Goal: Check status: Check status

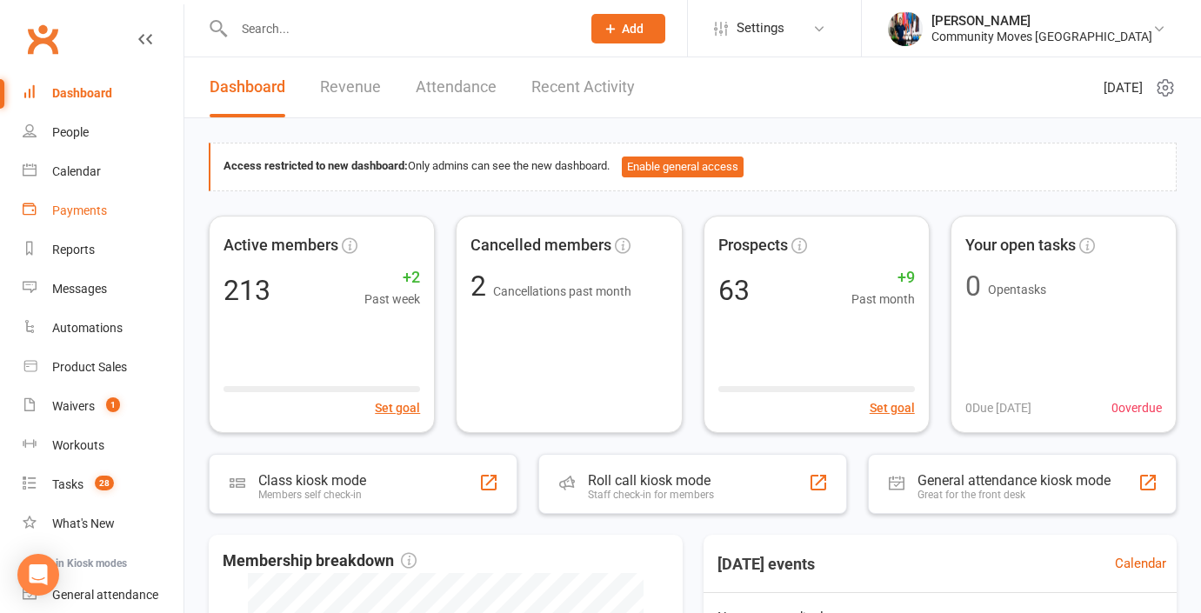
click at [86, 211] on div "Payments" at bounding box center [79, 211] width 55 height 14
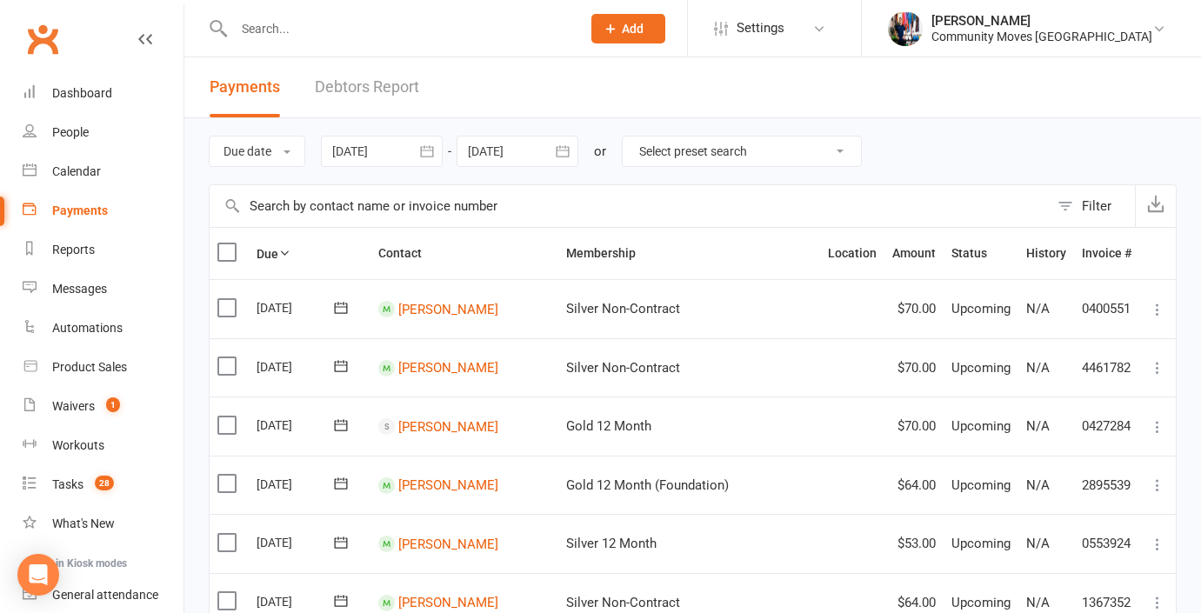
click at [395, 161] on div at bounding box center [382, 151] width 122 height 31
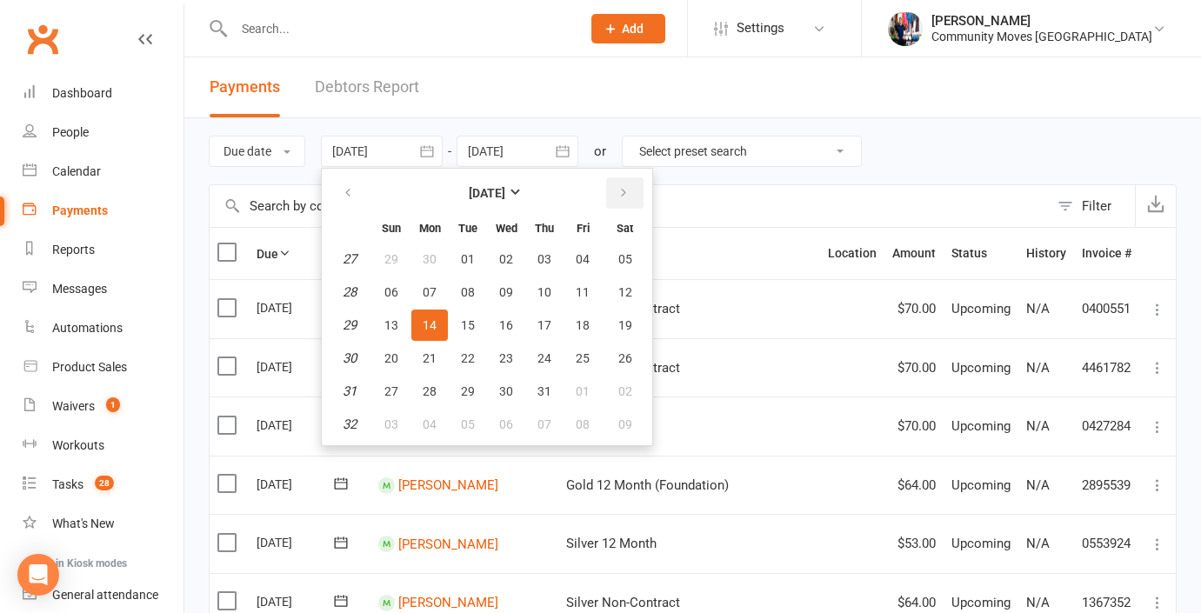
click at [621, 193] on icon "button" at bounding box center [624, 193] width 12 height 14
click at [395, 361] on span "17" at bounding box center [392, 358] width 14 height 14
type input "[DATE]"
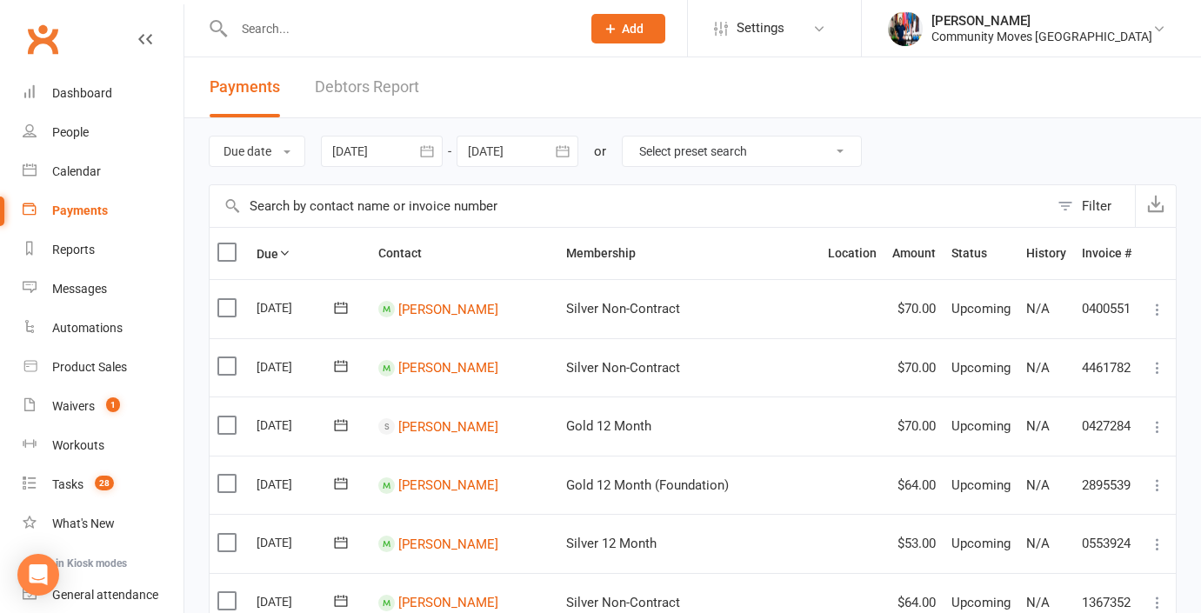
click at [565, 149] on icon "button" at bounding box center [562, 151] width 17 height 17
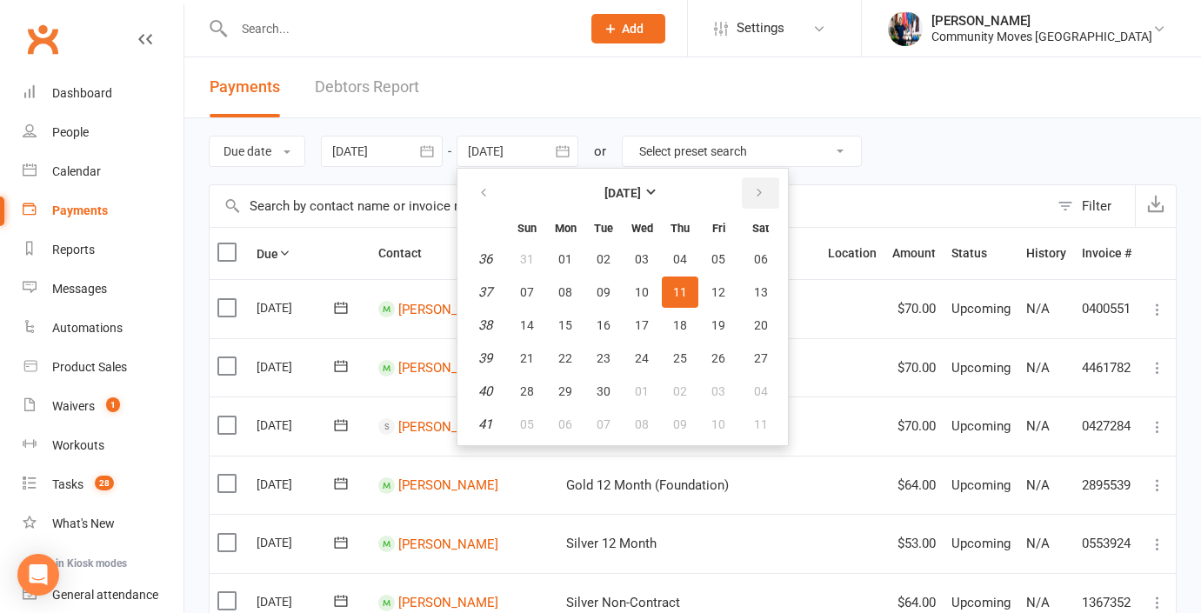
click at [758, 184] on button "button" at bounding box center [760, 192] width 37 height 31
click at [493, 185] on button "button" at bounding box center [484, 192] width 37 height 31
click at [765, 389] on span "30" at bounding box center [761, 392] width 14 height 14
type input "[DATE]"
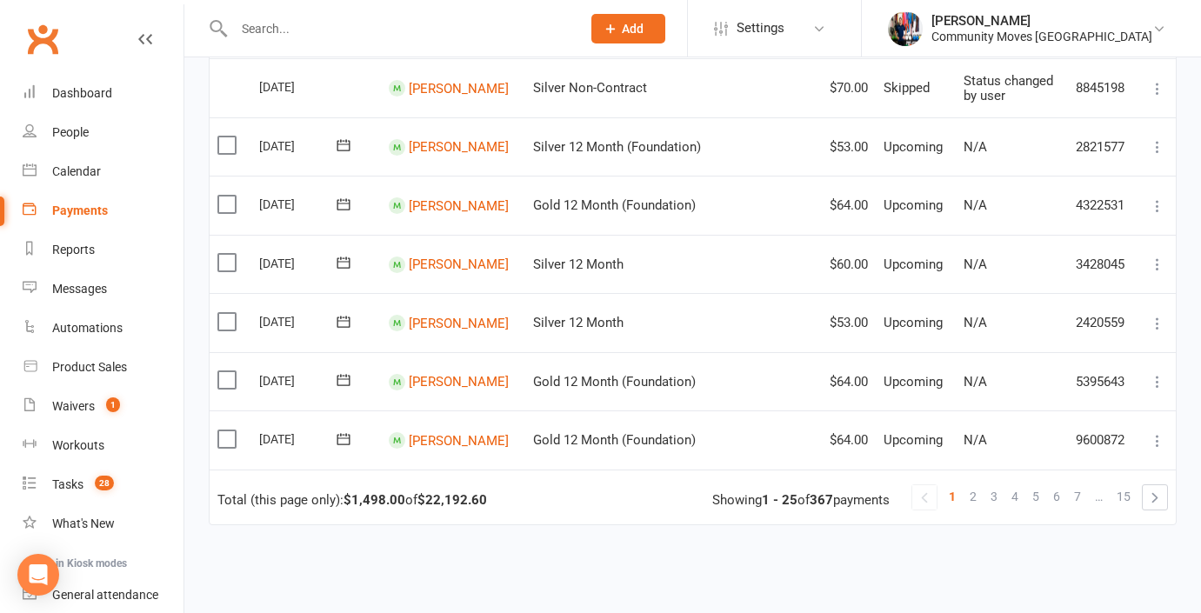
scroll to position [1428, 0]
